Goal: Ask a question: Seek information or help from site administrators or community

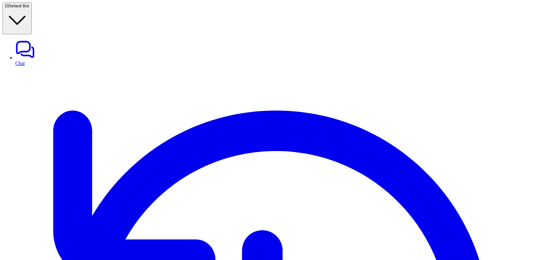
click at [15, 39] on icon at bounding box center [25, 49] width 20 height 20
click at [19, 39] on link "Chat" at bounding box center [273, 52] width 516 height 27
type textarea "**********"
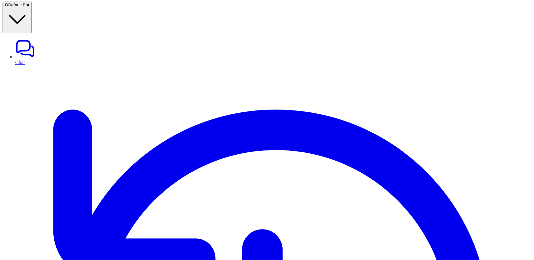
scroll to position [0, 0]
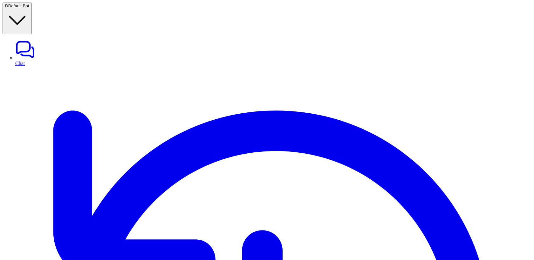
scroll to position [91, 0]
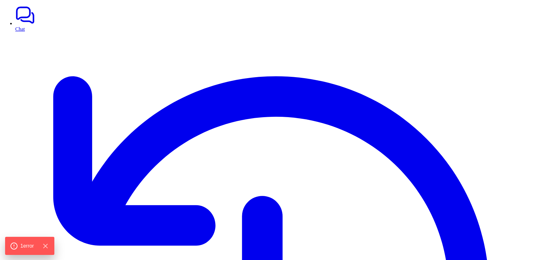
scroll to position [15, 0]
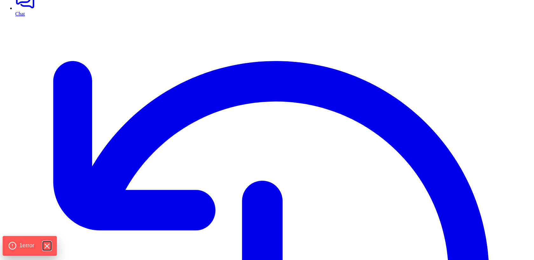
click at [46, 246] on icon "Hide Errors" at bounding box center [47, 246] width 8 height 8
